Goal: Task Accomplishment & Management: Complete application form

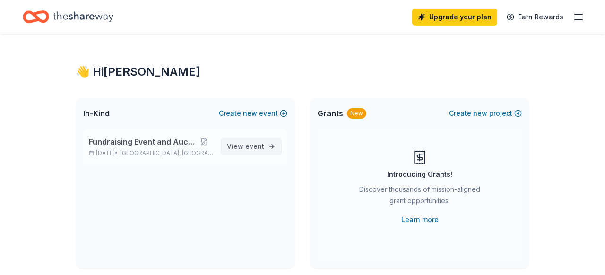
click at [242, 150] on span "View event" at bounding box center [245, 146] width 37 height 11
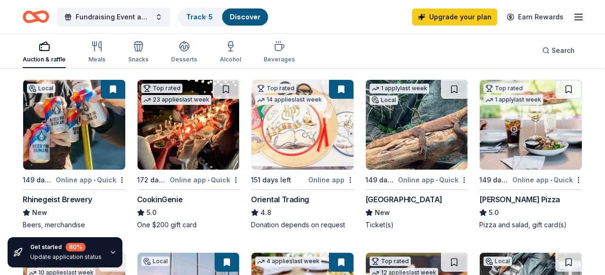
scroll to position [113, 0]
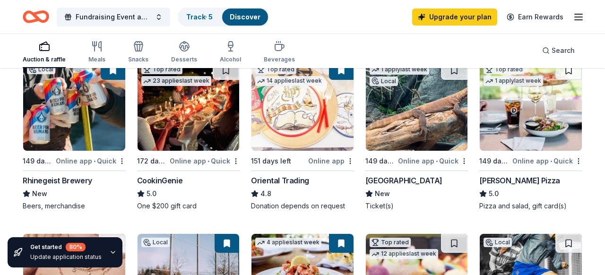
click at [314, 106] on img at bounding box center [303, 106] width 102 height 90
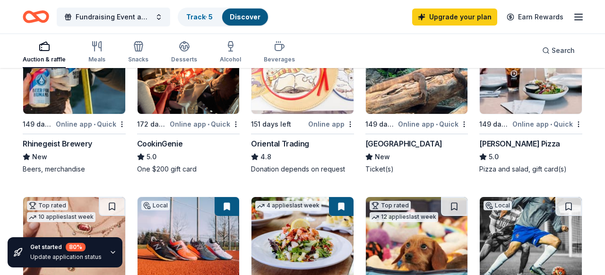
scroll to position [151, 0]
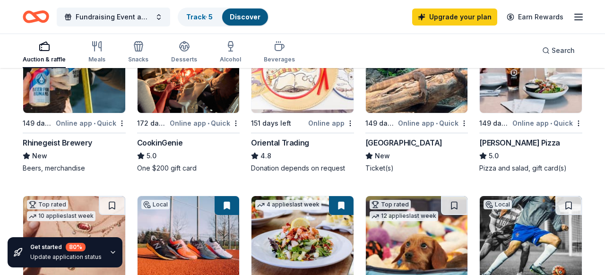
click at [534, 97] on img at bounding box center [531, 68] width 102 height 90
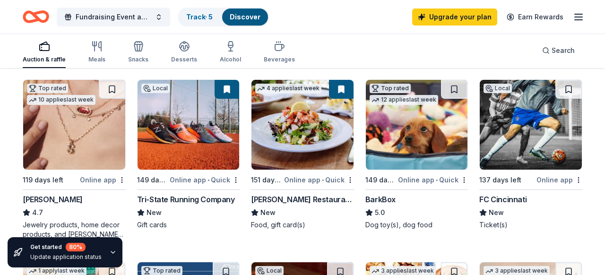
scroll to position [265, 0]
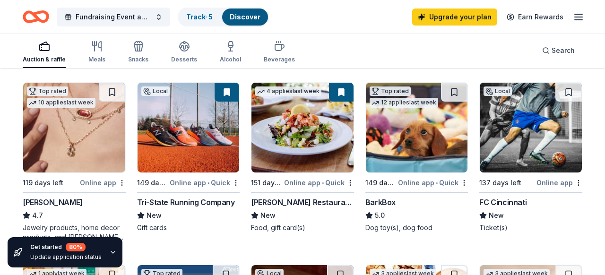
click at [176, 178] on div "Online app • Quick" at bounding box center [205, 183] width 70 height 12
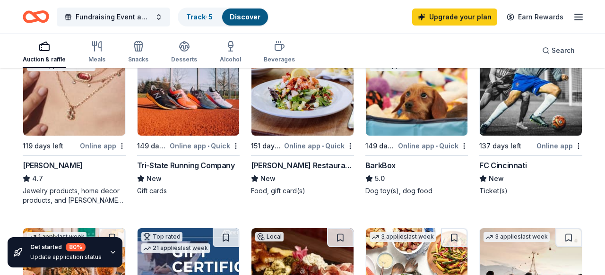
scroll to position [303, 0]
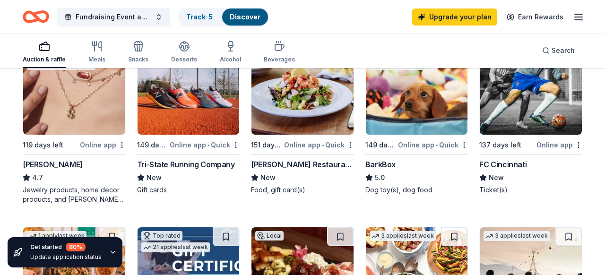
click at [428, 100] on img at bounding box center [417, 90] width 102 height 90
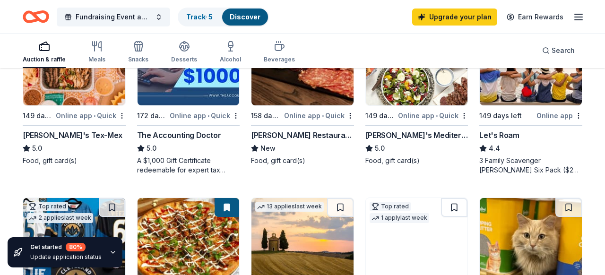
scroll to position [511, 0]
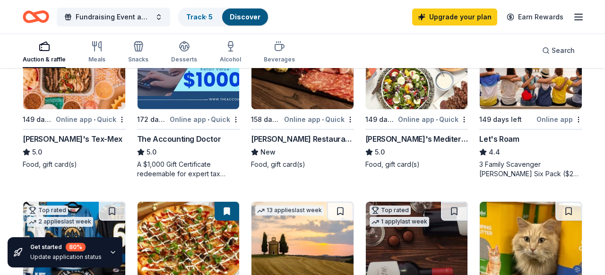
click at [406, 141] on div "Taziki's Mediterranean Cafe" at bounding box center [416, 138] width 103 height 11
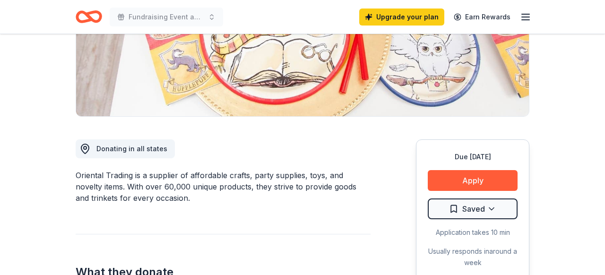
scroll to position [189, 0]
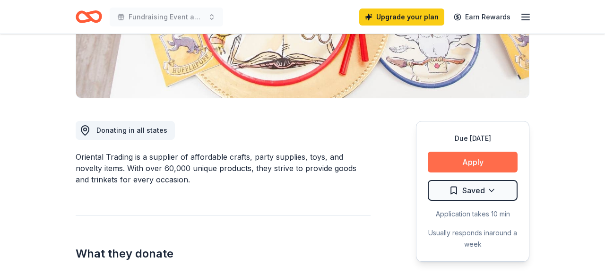
click at [472, 165] on button "Apply" at bounding box center [473, 162] width 90 height 21
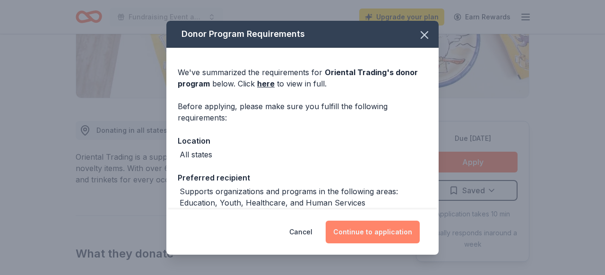
click at [370, 238] on button "Continue to application" at bounding box center [373, 232] width 94 height 23
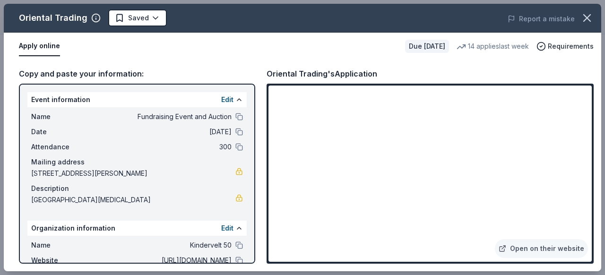
click at [599, 147] on div "Copy and paste your information: Event information Edit Name Fundraising Event …" at bounding box center [303, 165] width 598 height 211
click at [512, 70] on div "Oriental Trading's Application" at bounding box center [430, 74] width 327 height 12
click at [572, 68] on div "Oriental Trading's Application" at bounding box center [430, 74] width 327 height 12
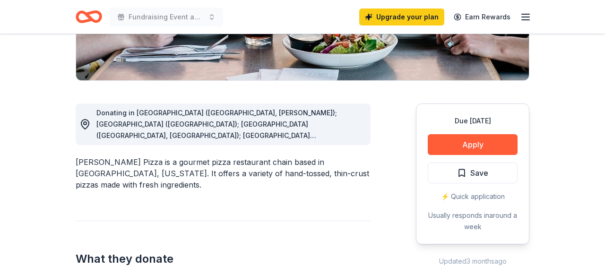
scroll to position [208, 0]
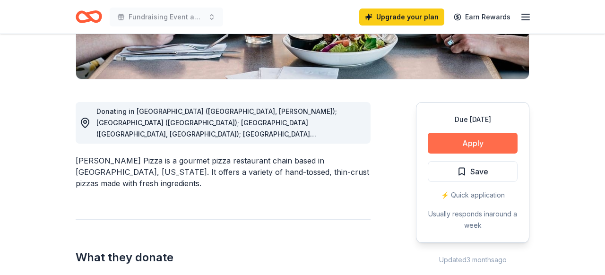
click at [468, 145] on button "Apply" at bounding box center [473, 143] width 90 height 21
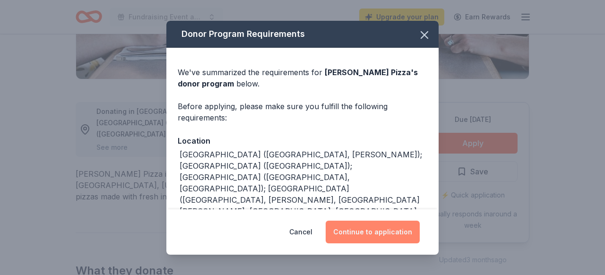
click at [384, 235] on button "Continue to application" at bounding box center [373, 232] width 94 height 23
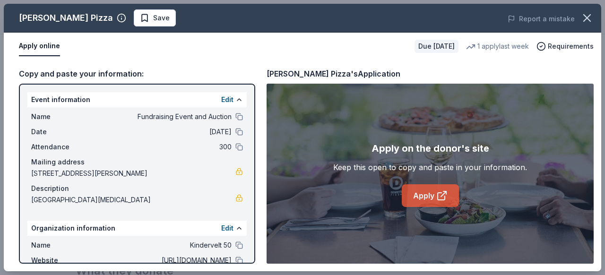
click at [431, 199] on link "Apply" at bounding box center [430, 195] width 57 height 23
click at [585, 18] on icon "button" at bounding box center [587, 17] width 13 height 13
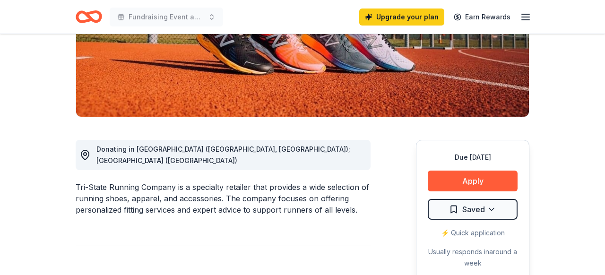
scroll to position [189, 0]
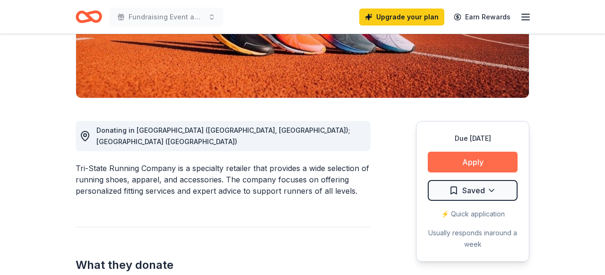
click at [478, 169] on button "Apply" at bounding box center [473, 162] width 90 height 21
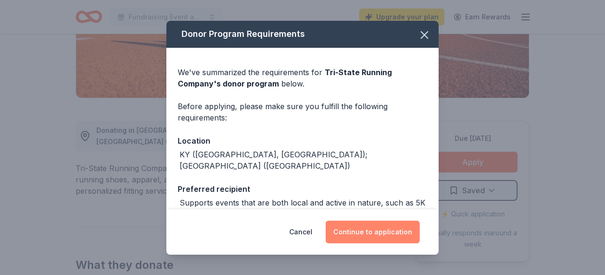
click at [366, 232] on button "Continue to application" at bounding box center [373, 232] width 94 height 23
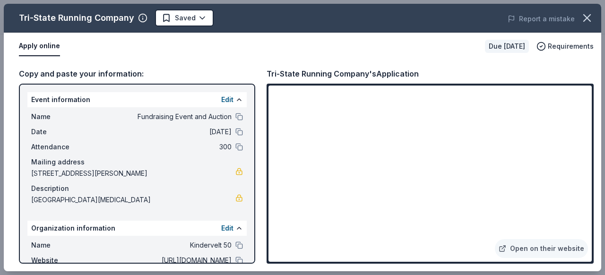
click at [545, 70] on div "Tri-State Running Company's Application" at bounding box center [430, 74] width 327 height 12
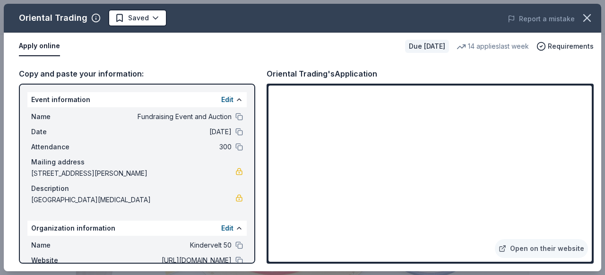
scroll to position [189, 0]
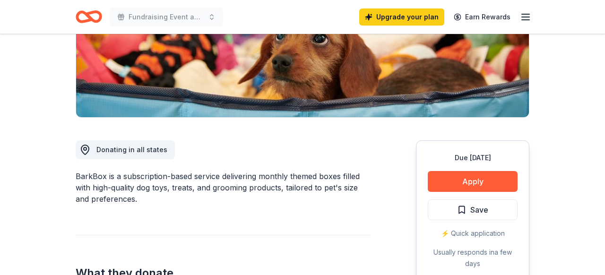
scroll to position [170, 0]
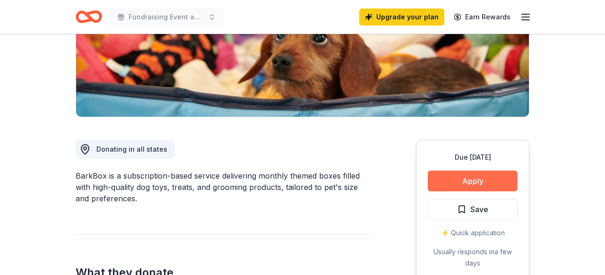
click at [481, 177] on button "Apply" at bounding box center [473, 181] width 90 height 21
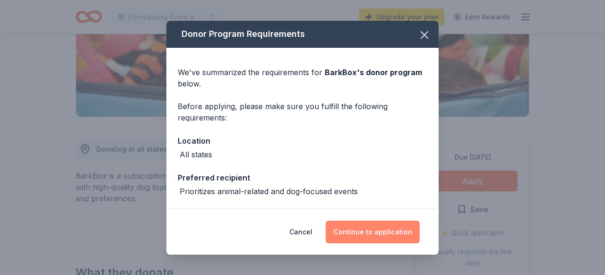
click at [362, 229] on button "Continue to application" at bounding box center [373, 232] width 94 height 23
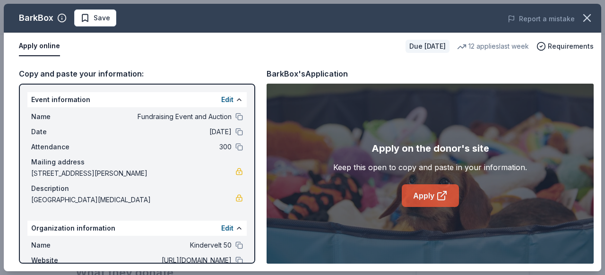
click at [421, 197] on link "Apply" at bounding box center [430, 195] width 57 height 23
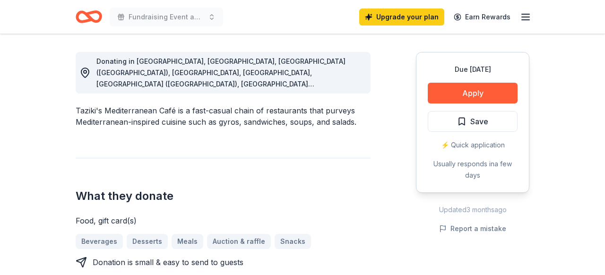
scroll to position [265, 0]
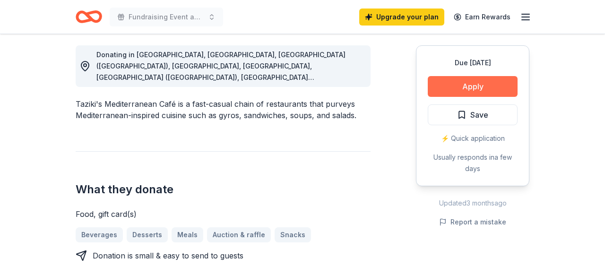
click at [466, 85] on button "Apply" at bounding box center [473, 86] width 90 height 21
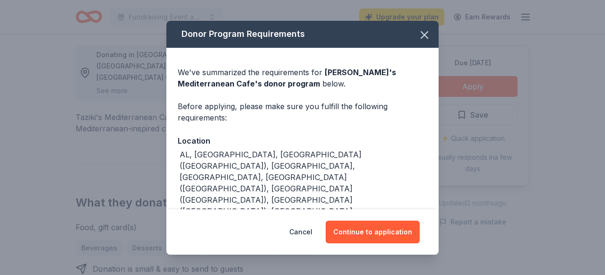
click at [400, 121] on div "Before applying, please make sure you fulfill the following requirements:" at bounding box center [303, 112] width 250 height 23
click at [344, 173] on div "AL, AR, Denver (CO), FL, GA, Indianapolis (IN), Jeffersonville (IN), Lexington …" at bounding box center [304, 251] width 248 height 204
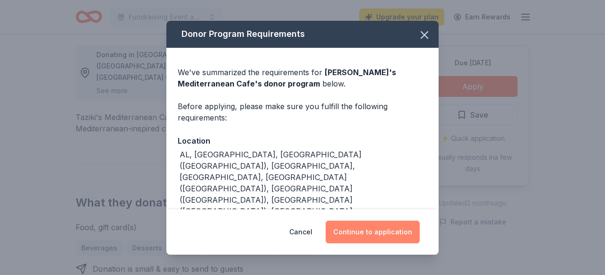
click at [356, 231] on button "Continue to application" at bounding box center [373, 232] width 94 height 23
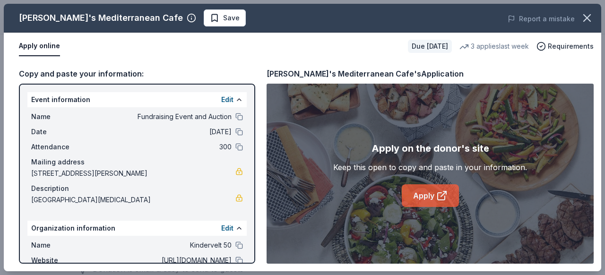
click at [424, 200] on link "Apply" at bounding box center [430, 195] width 57 height 23
